Goal: Navigation & Orientation: Find specific page/section

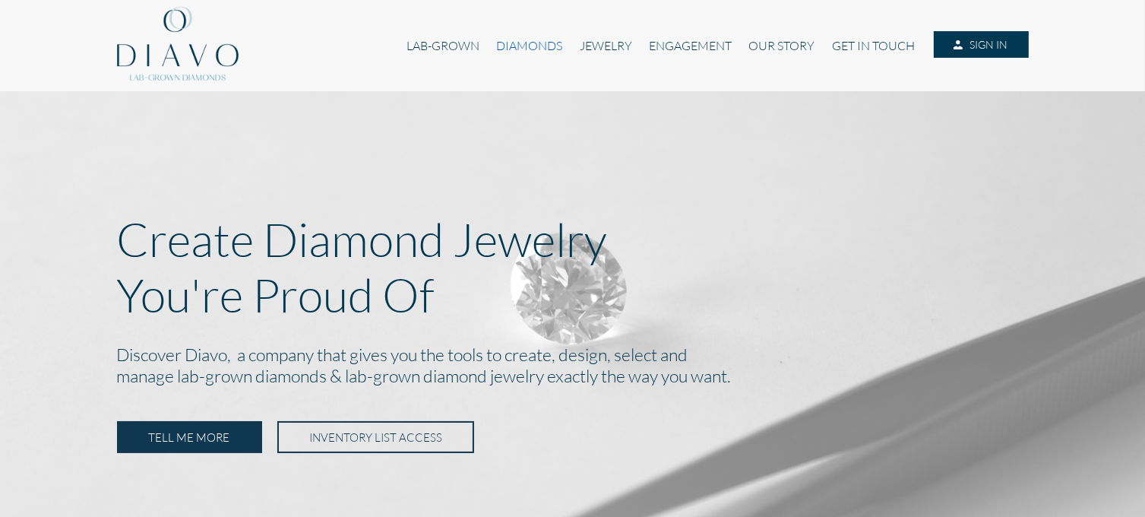
click at [512, 40] on link "DIAMONDS" at bounding box center [529, 45] width 83 height 29
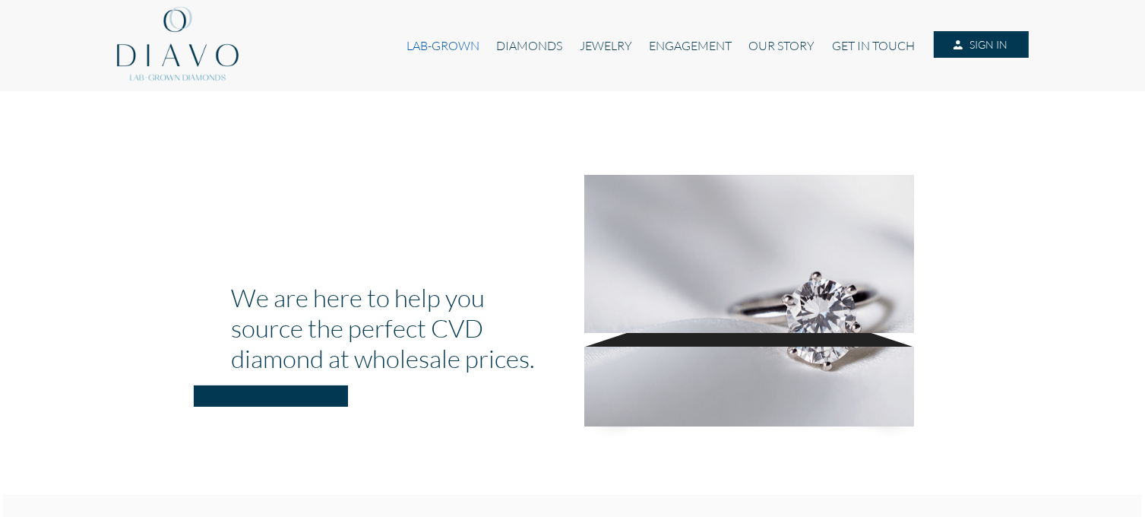
click at [436, 48] on link "LAB-GROWN" at bounding box center [443, 45] width 90 height 29
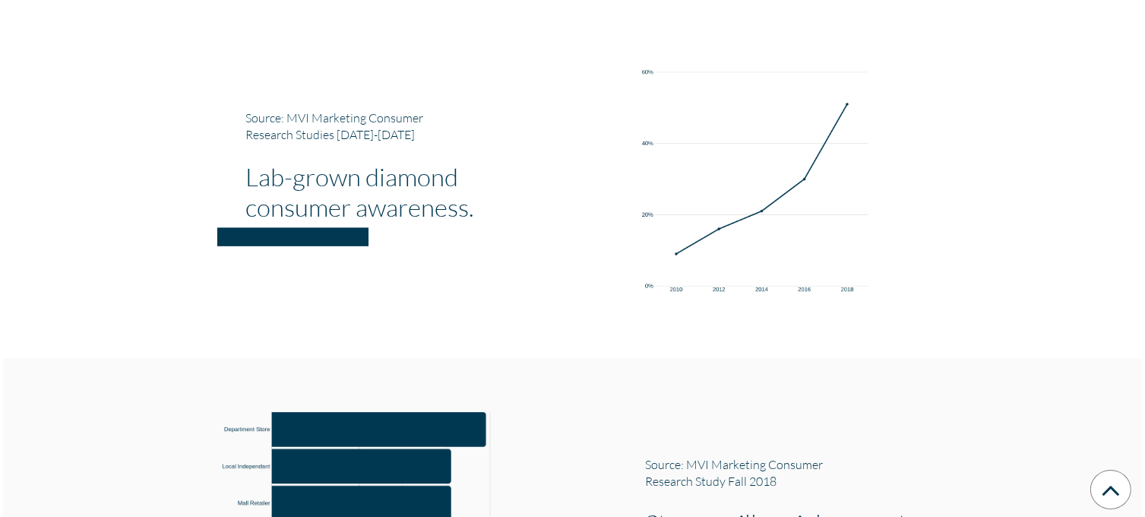
scroll to position [1596, 0]
